Goal: Find contact information: Find contact information

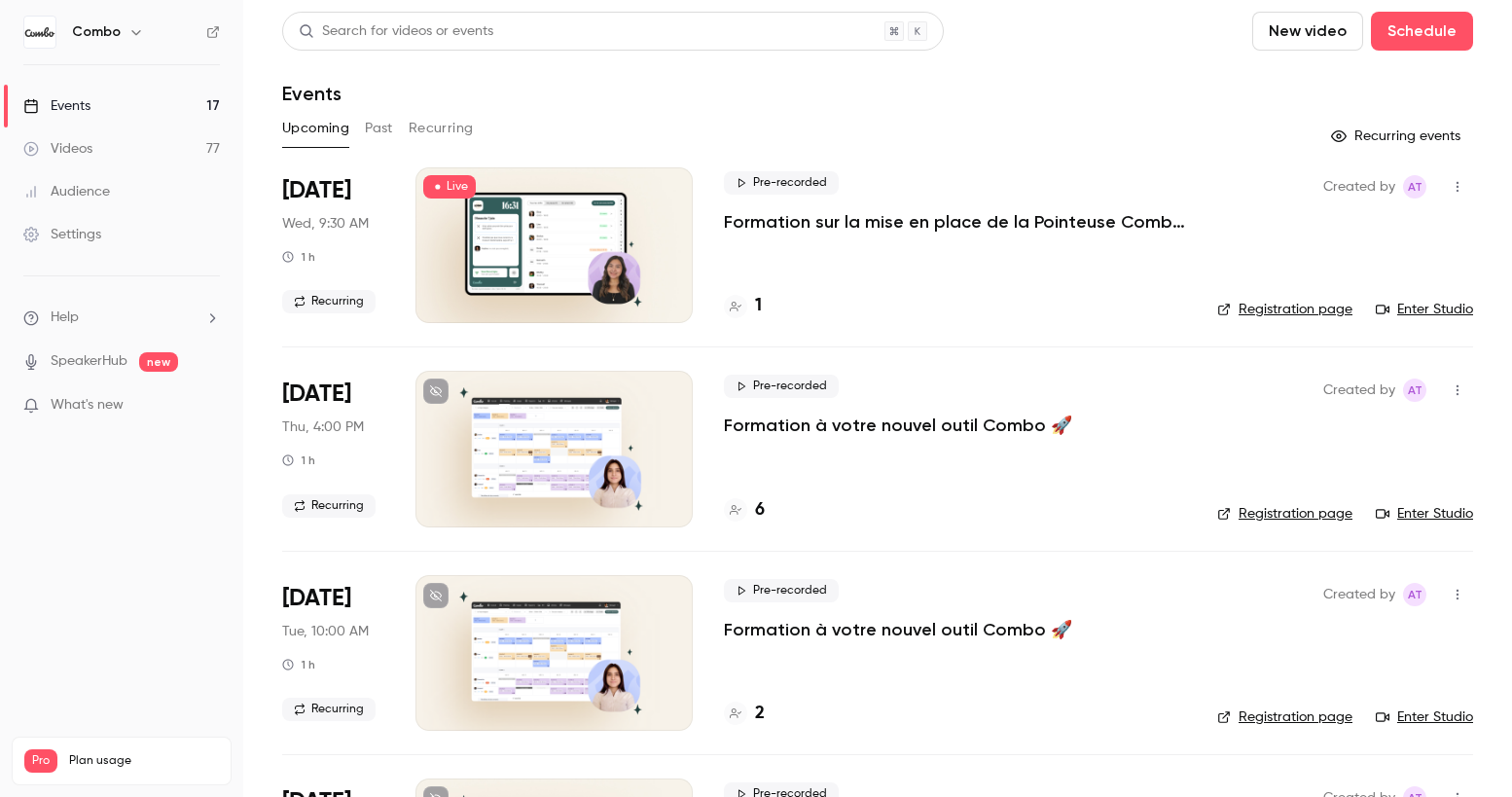
click at [560, 247] on div at bounding box center [554, 245] width 277 height 155
click at [737, 313] on div at bounding box center [735, 307] width 24 height 24
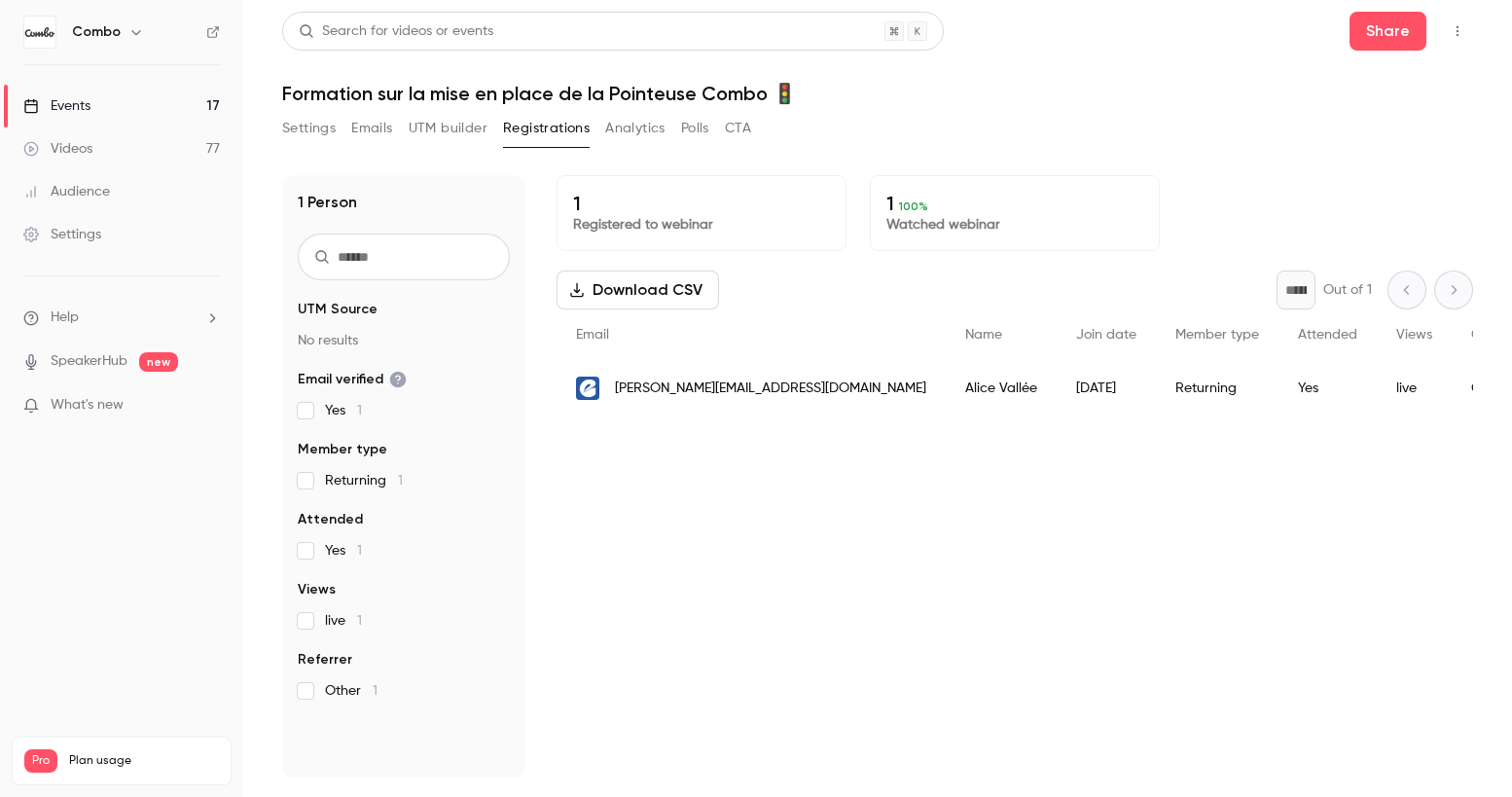
click at [714, 390] on span "[PERSON_NAME][EMAIL_ADDRESS][DOMAIN_NAME]" at bounding box center [771, 388] width 312 height 21
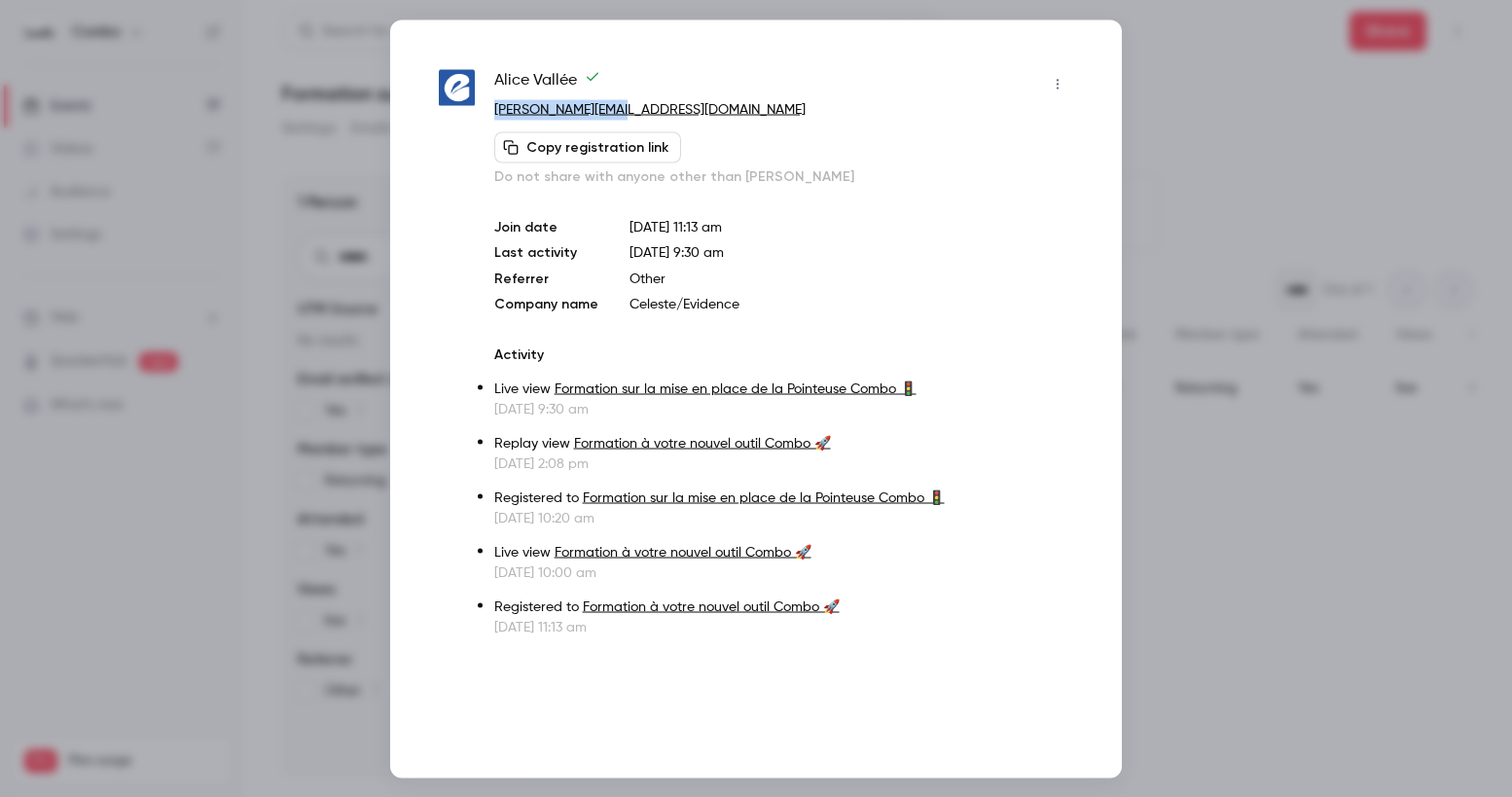
drag, startPoint x: 640, startPoint y: 111, endPoint x: 493, endPoint y: 111, distance: 147.0
click at [493, 111] on div "[PERSON_NAME] [PERSON_NAME][EMAIL_ADDRESS][DOMAIN_NAME] Copy registration link …" at bounding box center [755, 352] width 634 height 568
copy link "[PERSON_NAME][EMAIL_ADDRESS][DOMAIN_NAME]"
